Goal: Information Seeking & Learning: Learn about a topic

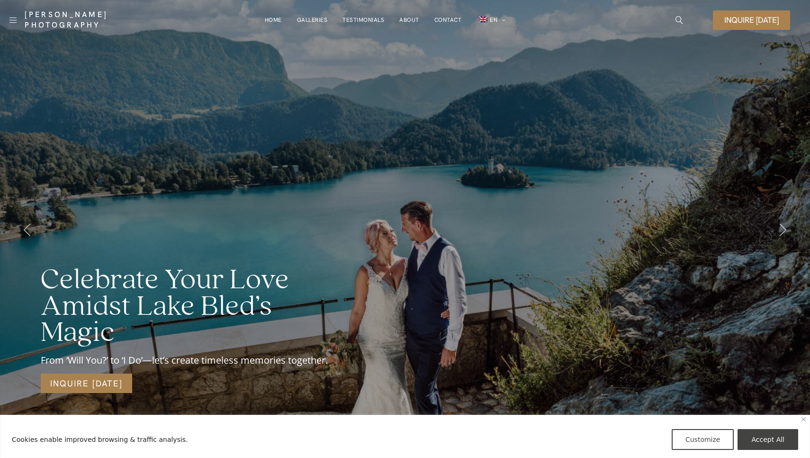
click at [401, 21] on link "About" at bounding box center [410, 19] width 20 height 19
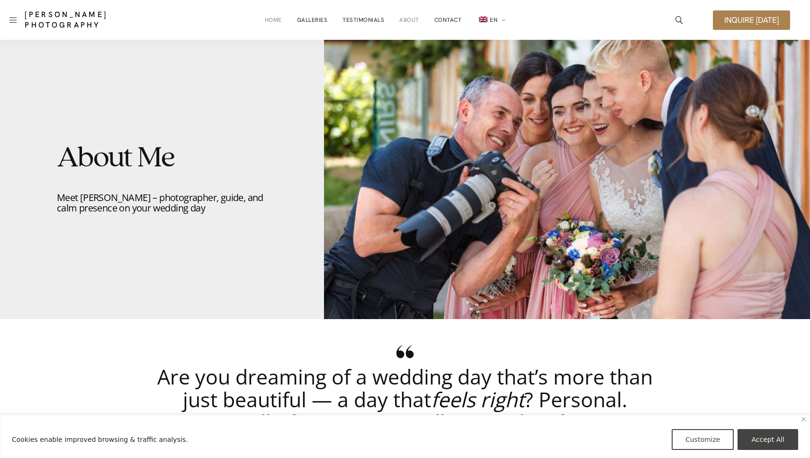
click at [277, 24] on link "Home" at bounding box center [273, 19] width 17 height 19
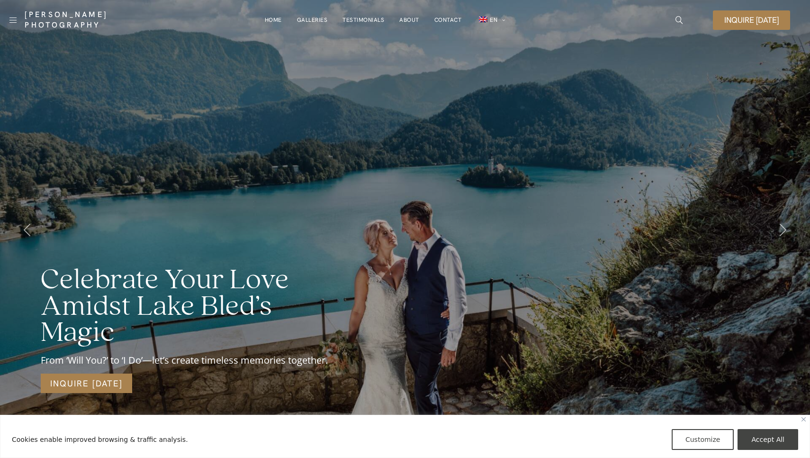
click at [8, 16] on div "[PERSON_NAME] Photography" at bounding box center [85, 20] width 160 height 30
click at [13, 18] on link at bounding box center [12, 20] width 7 height 14
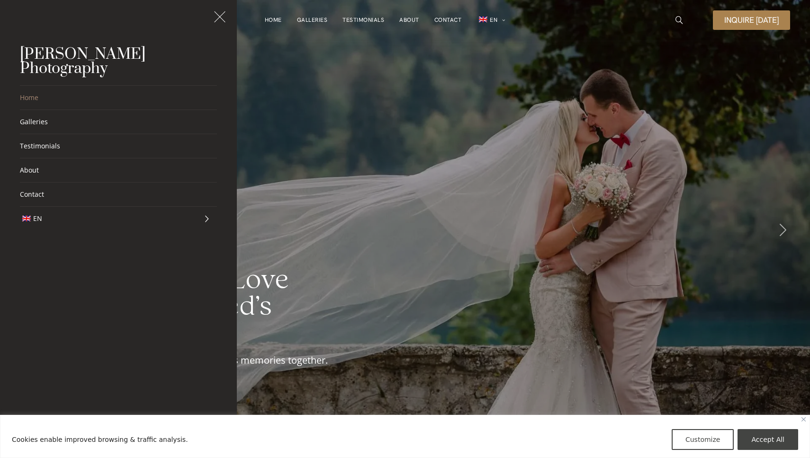
click at [501, 109] on div "Celebrate Your Love Amidst Lake Bled’s Magic From ‘Will You?’ to ‘I Do’—let’s c…" at bounding box center [405, 229] width 810 height 458
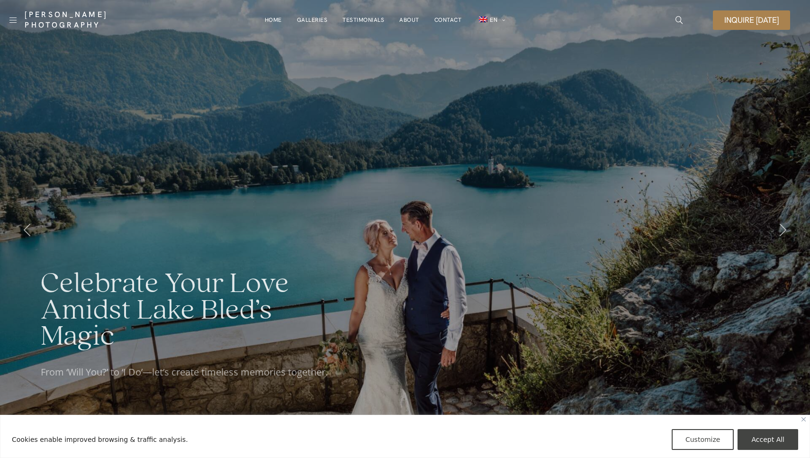
click at [12, 18] on link at bounding box center [12, 20] width 7 height 14
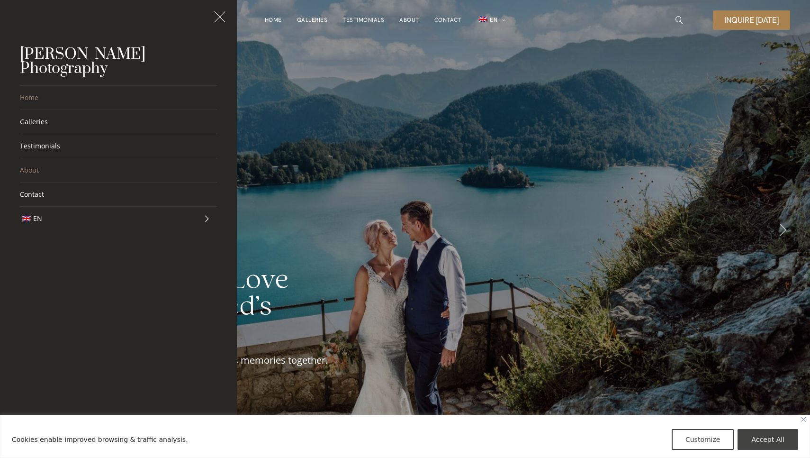
click at [38, 160] on link "About" at bounding box center [118, 170] width 197 height 24
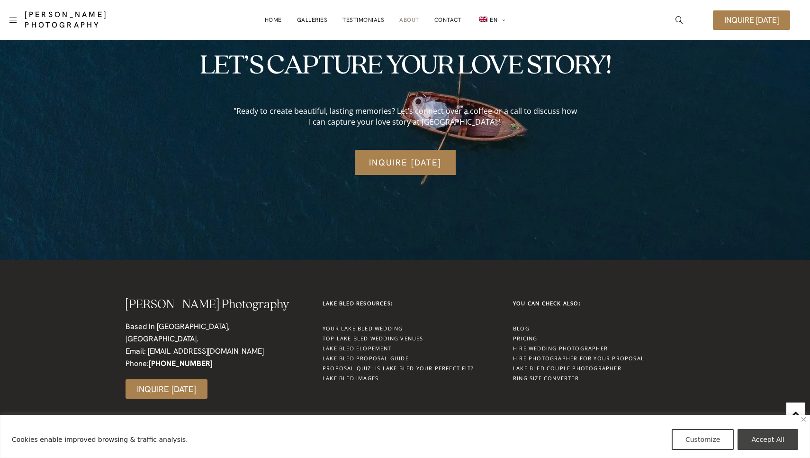
scroll to position [2619, 0]
click at [319, 18] on link "Galleries" at bounding box center [312, 19] width 31 height 19
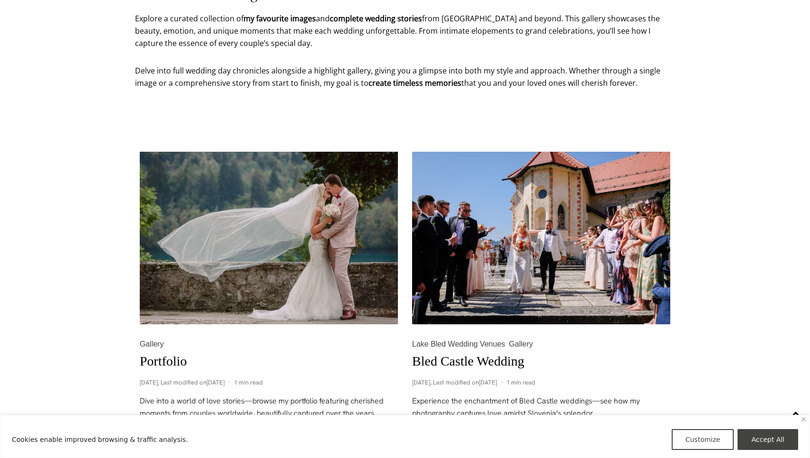
scroll to position [377, 0]
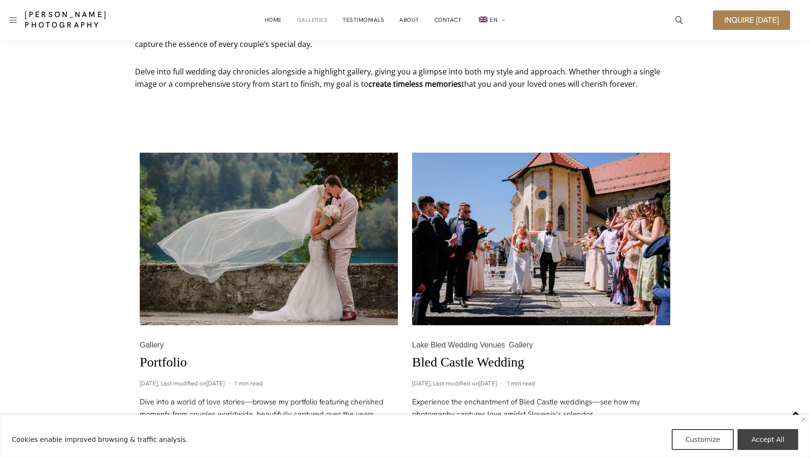
click at [543, 224] on img at bounding box center [541, 239] width 258 height 173
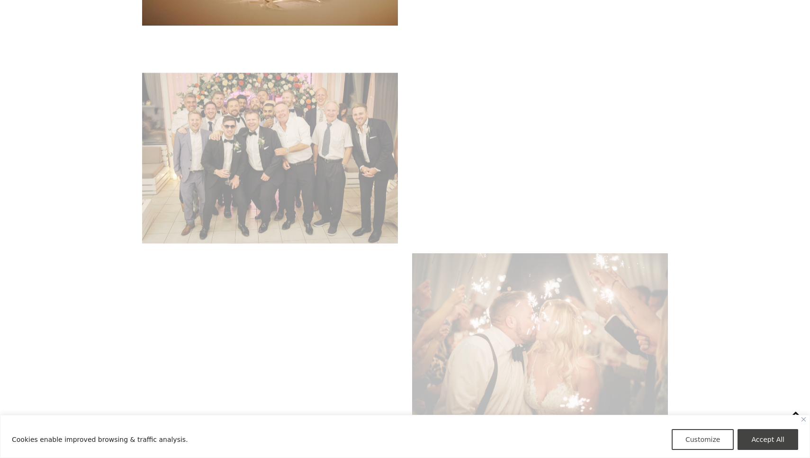
scroll to position [13668, 0]
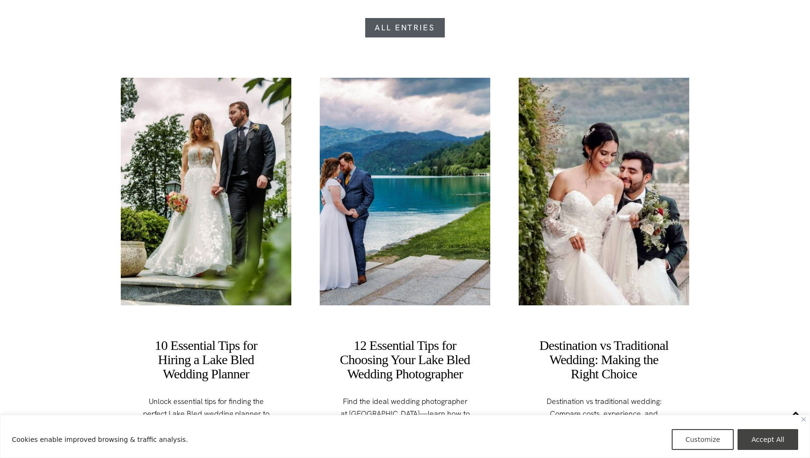
scroll to position [3376, 0]
click at [416, 213] on img at bounding box center [405, 191] width 171 height 227
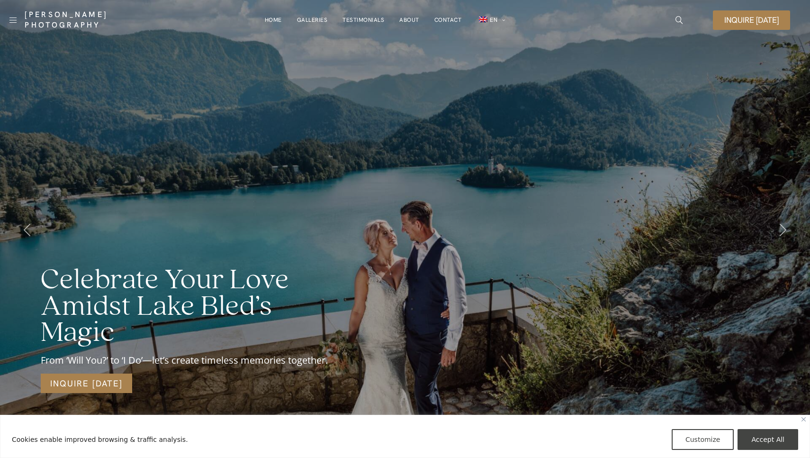
scroll to position [0, 0]
click at [307, 15] on link "Galleries" at bounding box center [312, 19] width 31 height 19
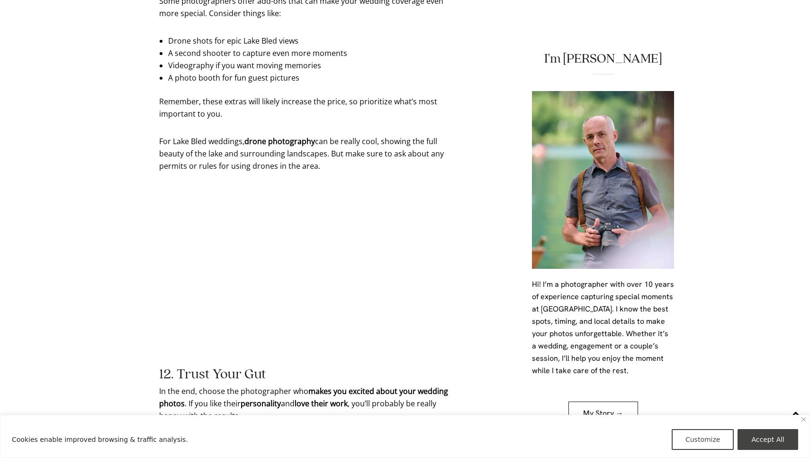
scroll to position [3995, 0]
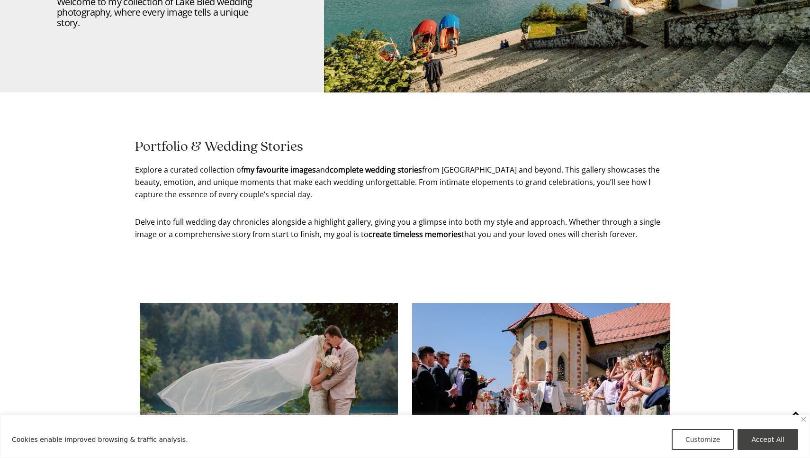
scroll to position [377, 0]
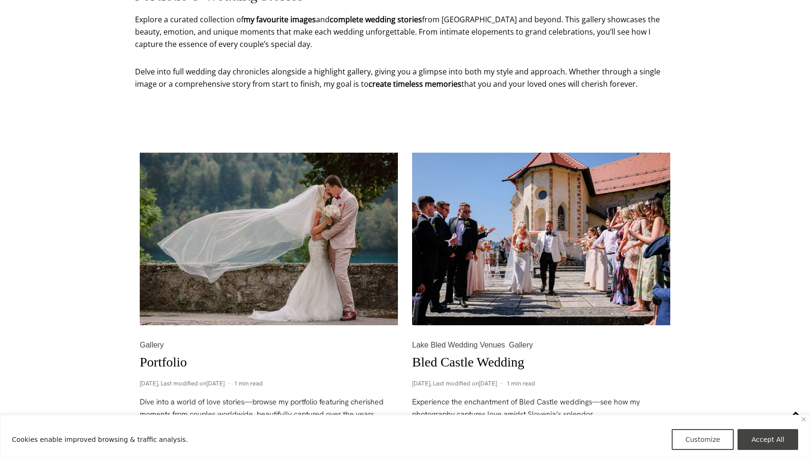
click at [161, 360] on link "Portfolio" at bounding box center [163, 361] width 47 height 15
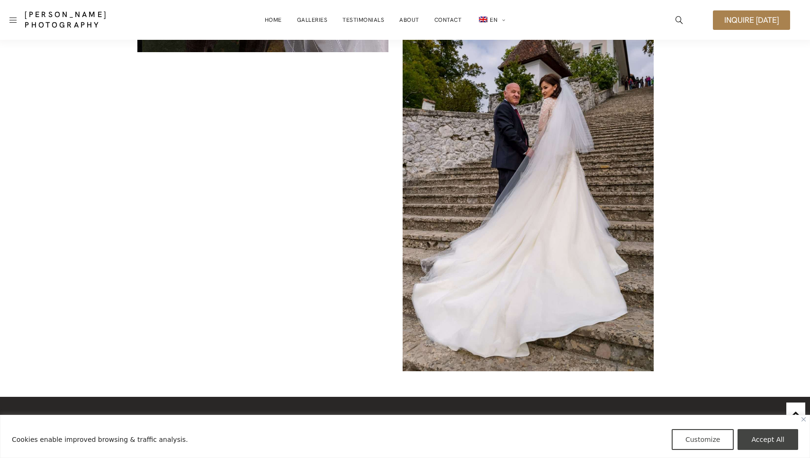
scroll to position [6420, 0]
